Goal: Transaction & Acquisition: Download file/media

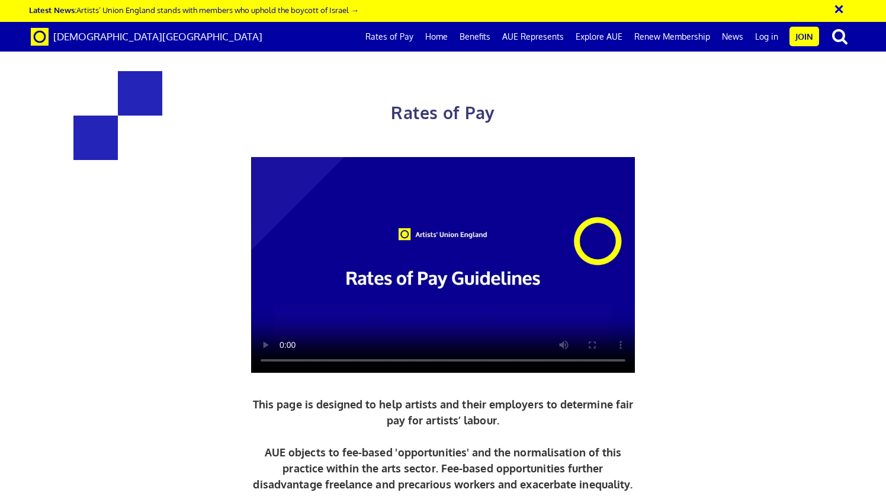
scroll to position [0, 8]
click at [873, 212] on div "Rates of Pay This page is designed to help artists and their employers to deter…" at bounding box center [443, 310] width 904 height 596
click at [405, 37] on link "Rates of Pay" at bounding box center [390, 37] width 60 height 30
click at [750, 195] on div "Rates of Pay This page is designed to help artists and their employers to deter…" at bounding box center [443, 310] width 904 height 596
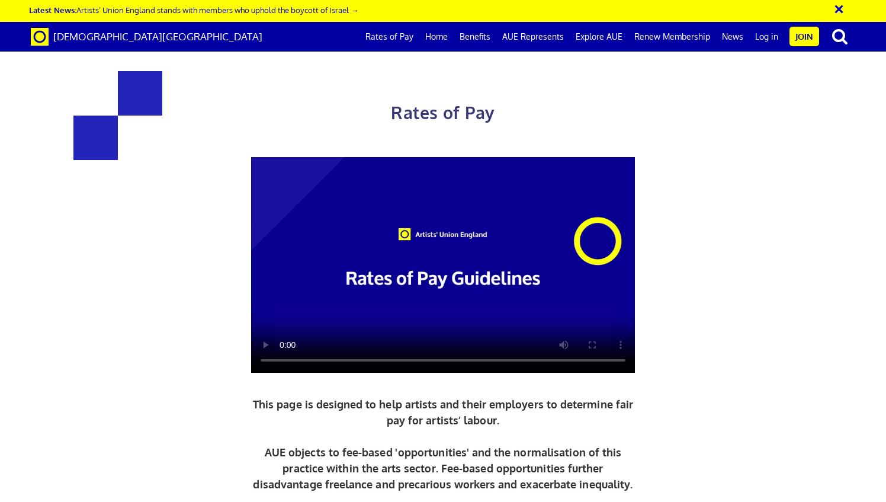
scroll to position [379, 0]
